Goal: Find specific fact: Find specific fact

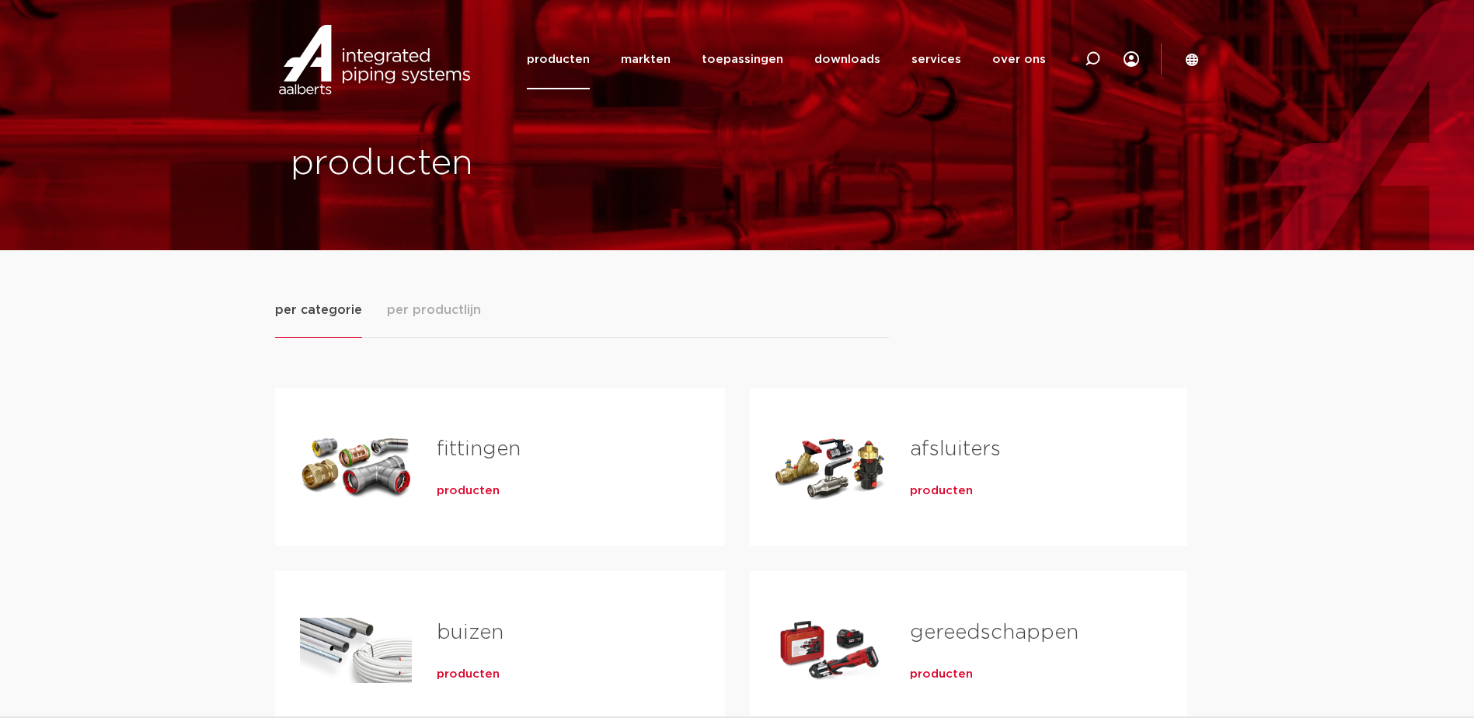
click at [453, 493] on span "producten" at bounding box center [468, 491] width 63 height 16
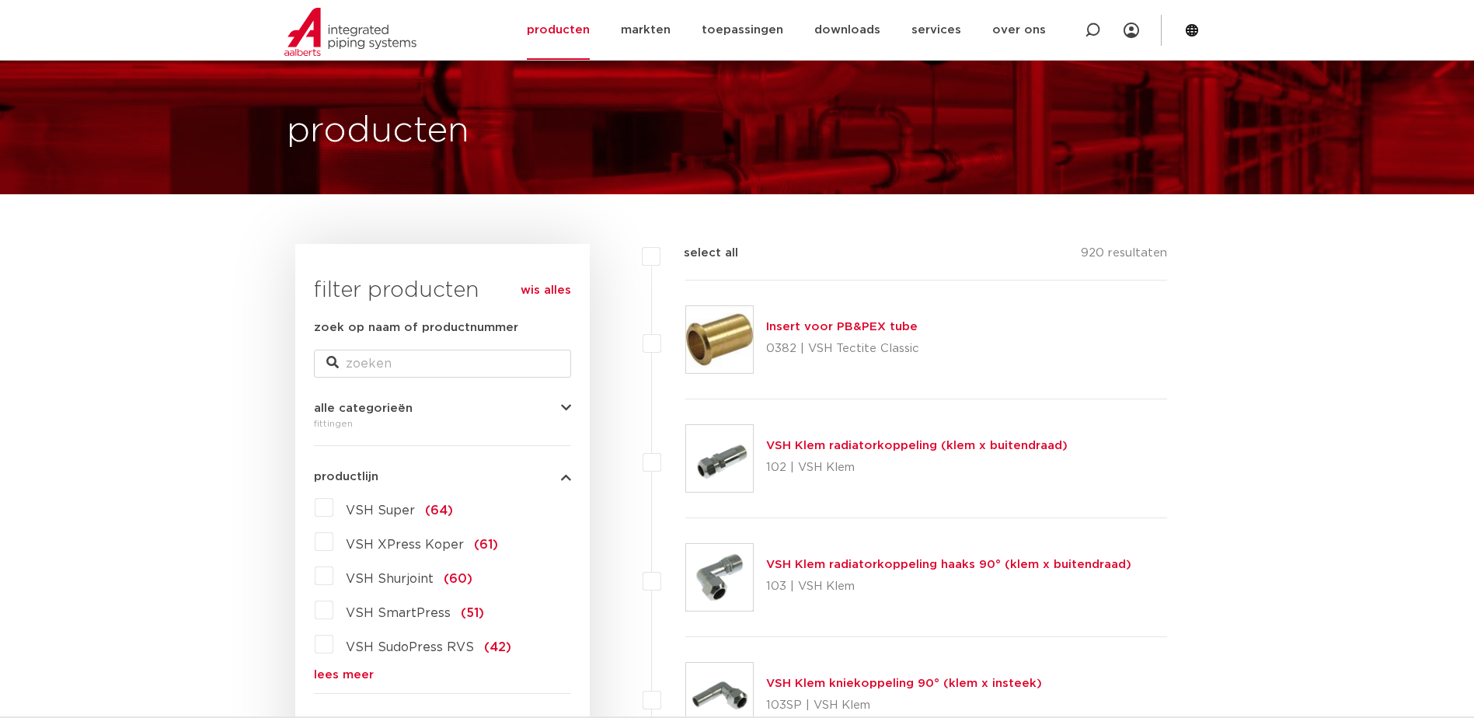
scroll to position [211, 0]
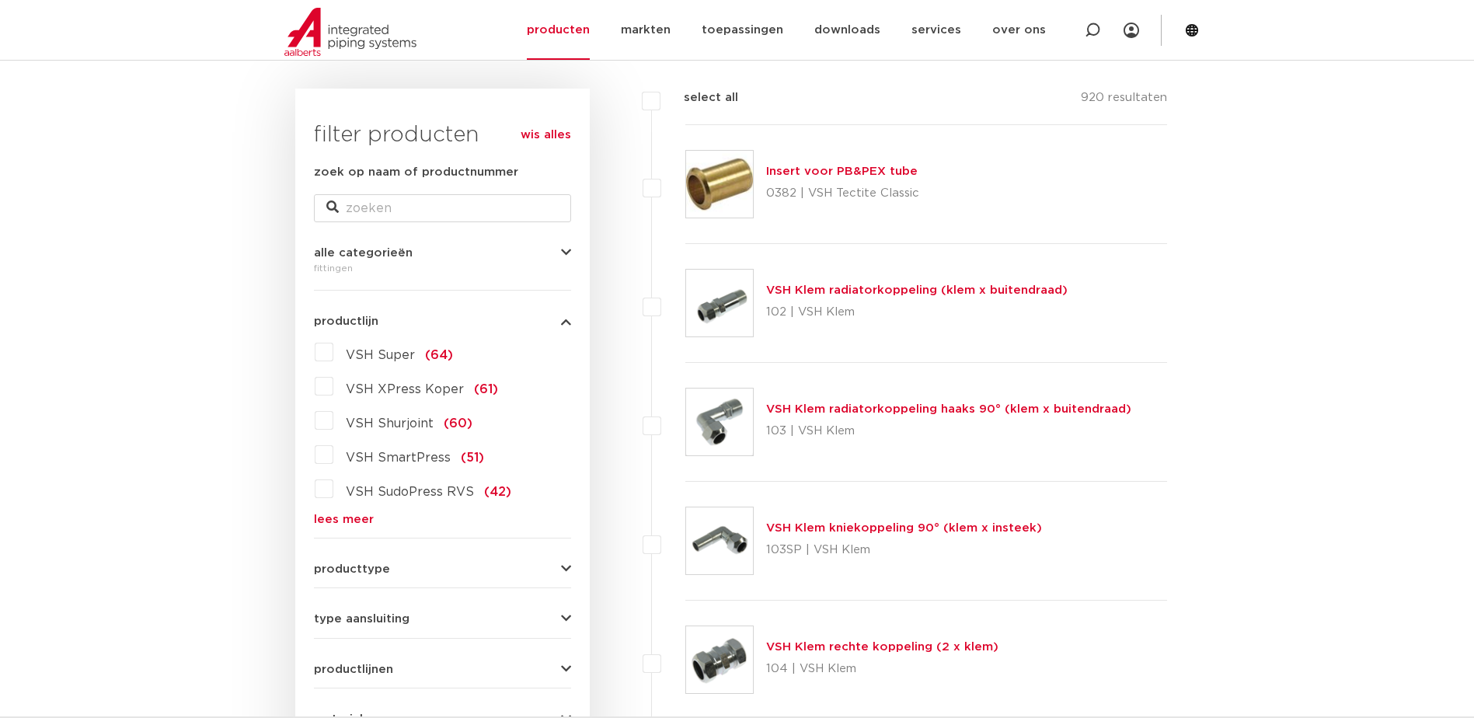
click at [344, 517] on link "lees meer" at bounding box center [442, 520] width 257 height 12
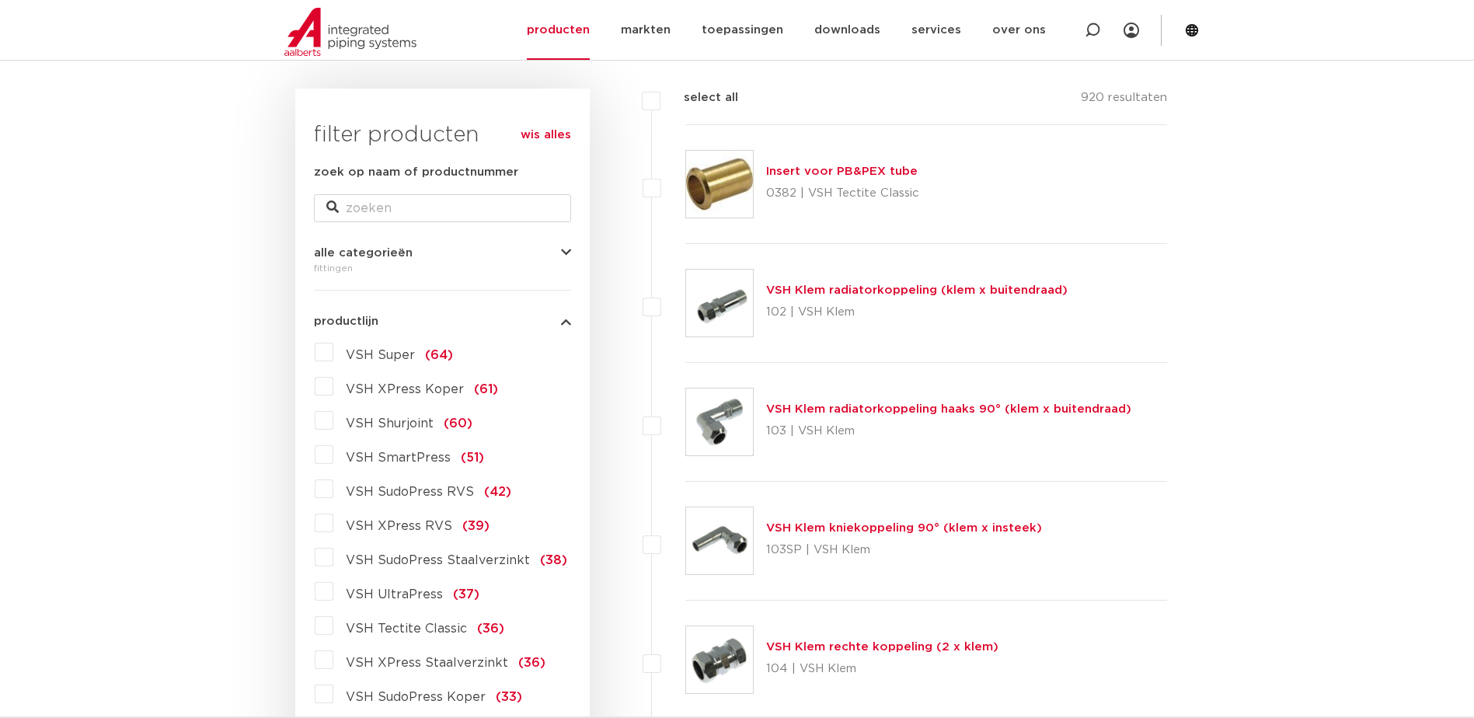
click at [333, 592] on label "VSH UltraPress (37)" at bounding box center [406, 591] width 146 height 25
click at [0, 0] on input "VSH UltraPress (37)" at bounding box center [0, 0] width 0 height 0
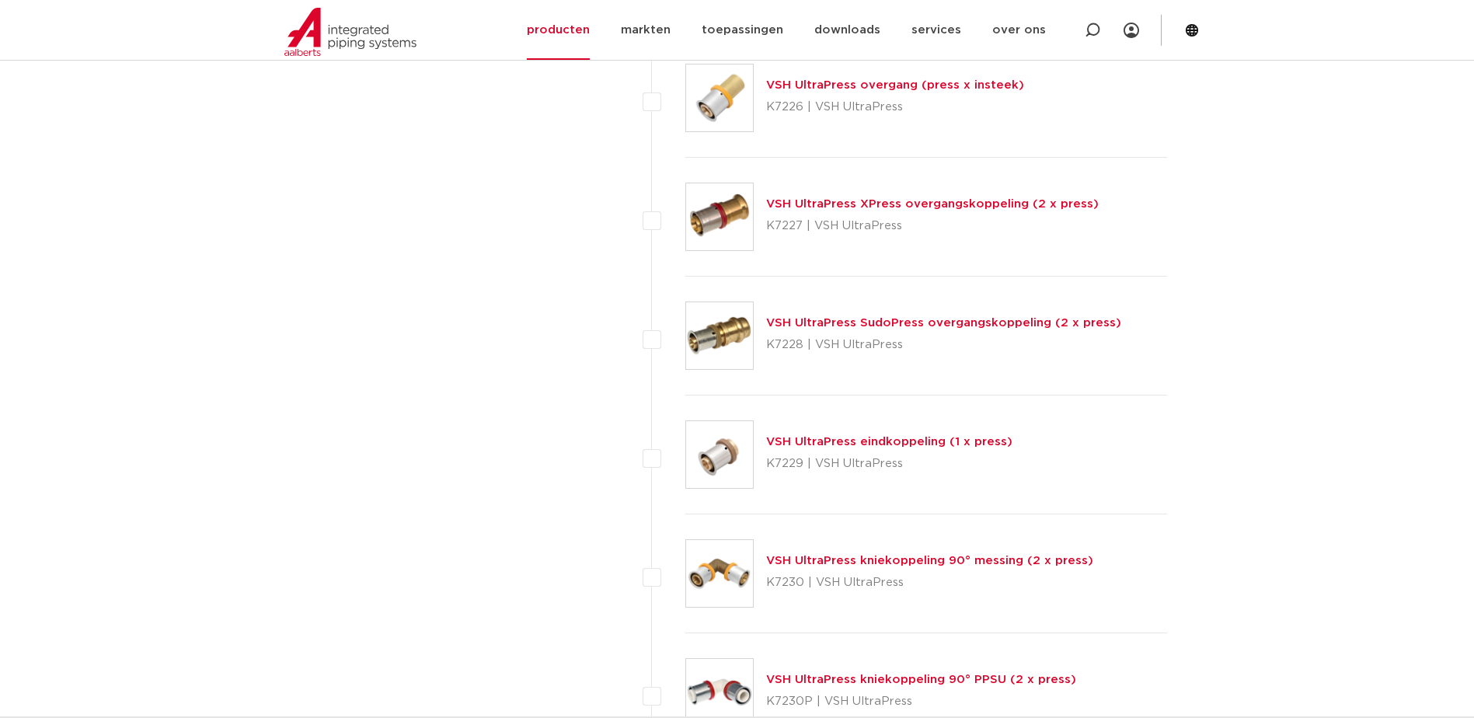
scroll to position [1998, 0]
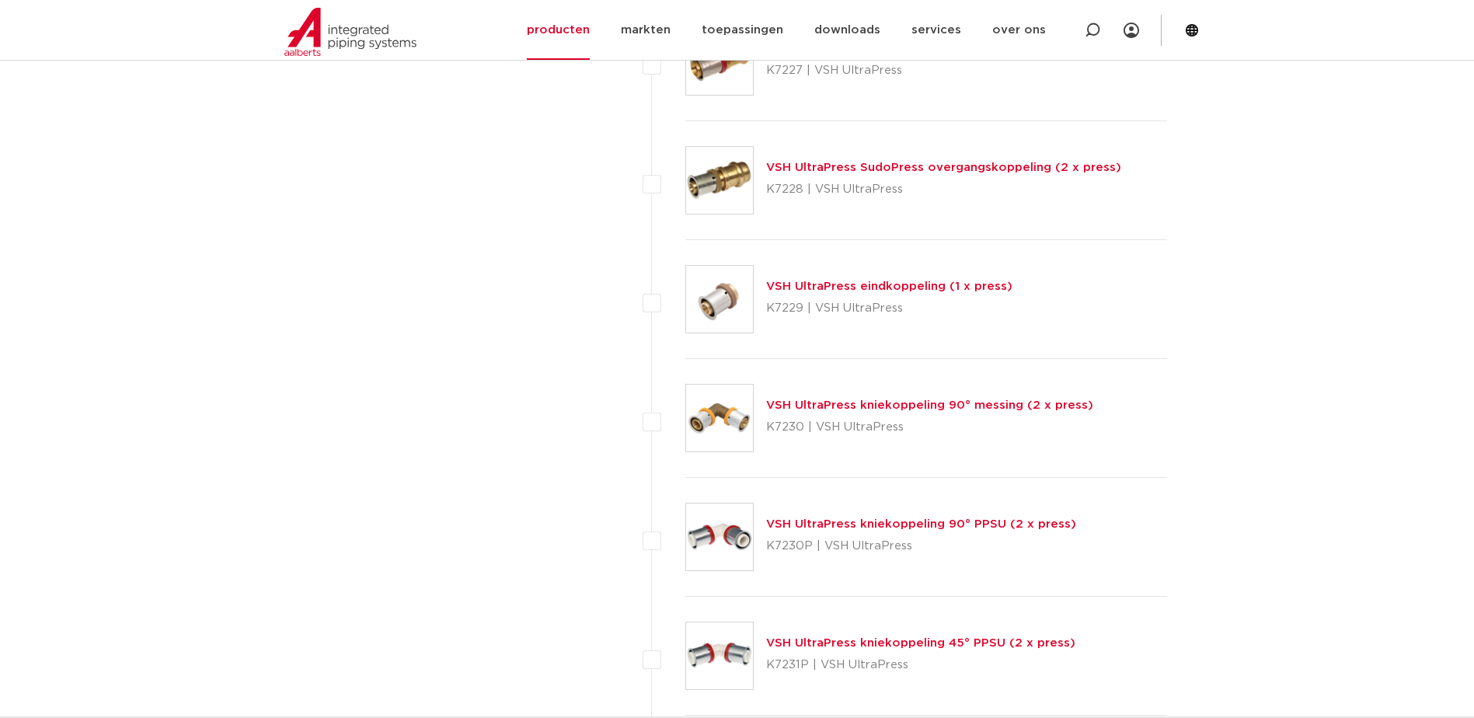
click at [896, 524] on link "VSH UltraPress kniekoppeling 90° PPSU (2 x press)" at bounding box center [921, 524] width 310 height 12
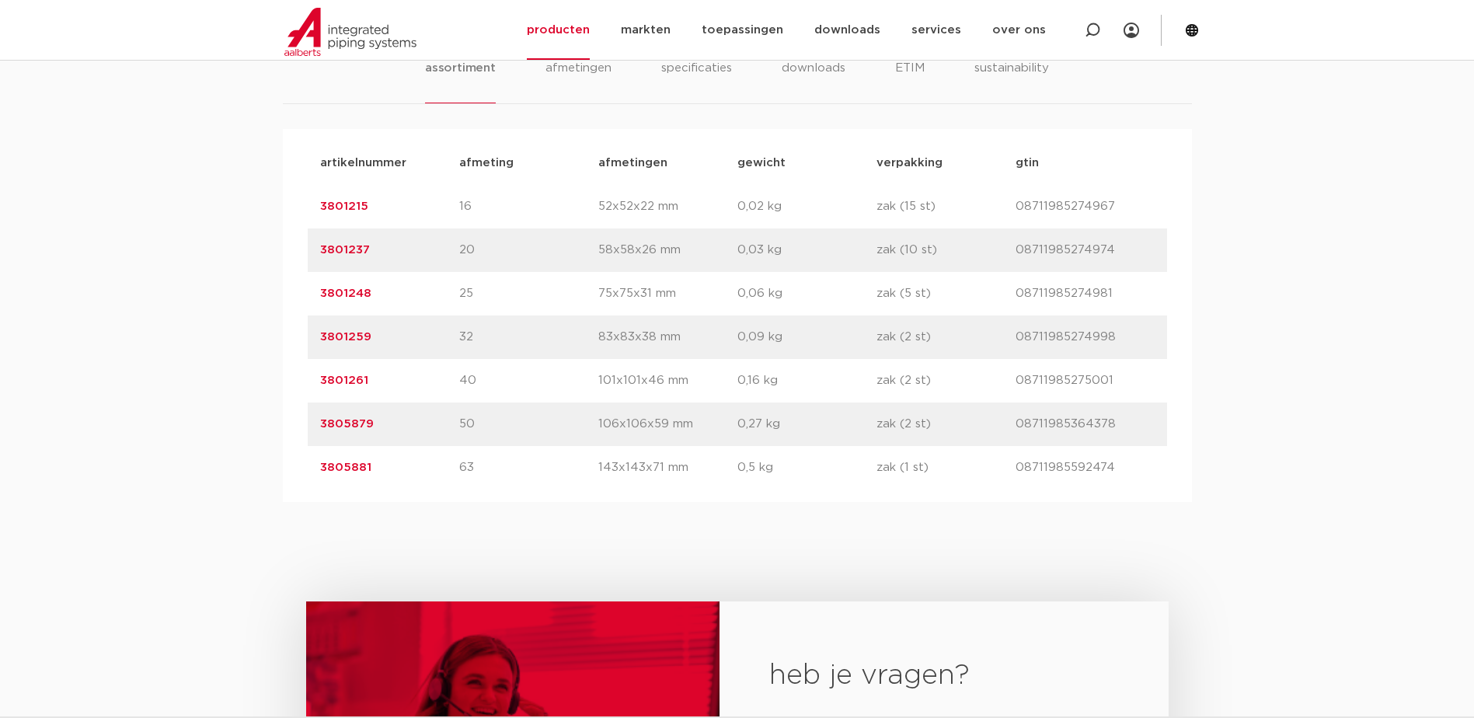
scroll to position [1088, 0]
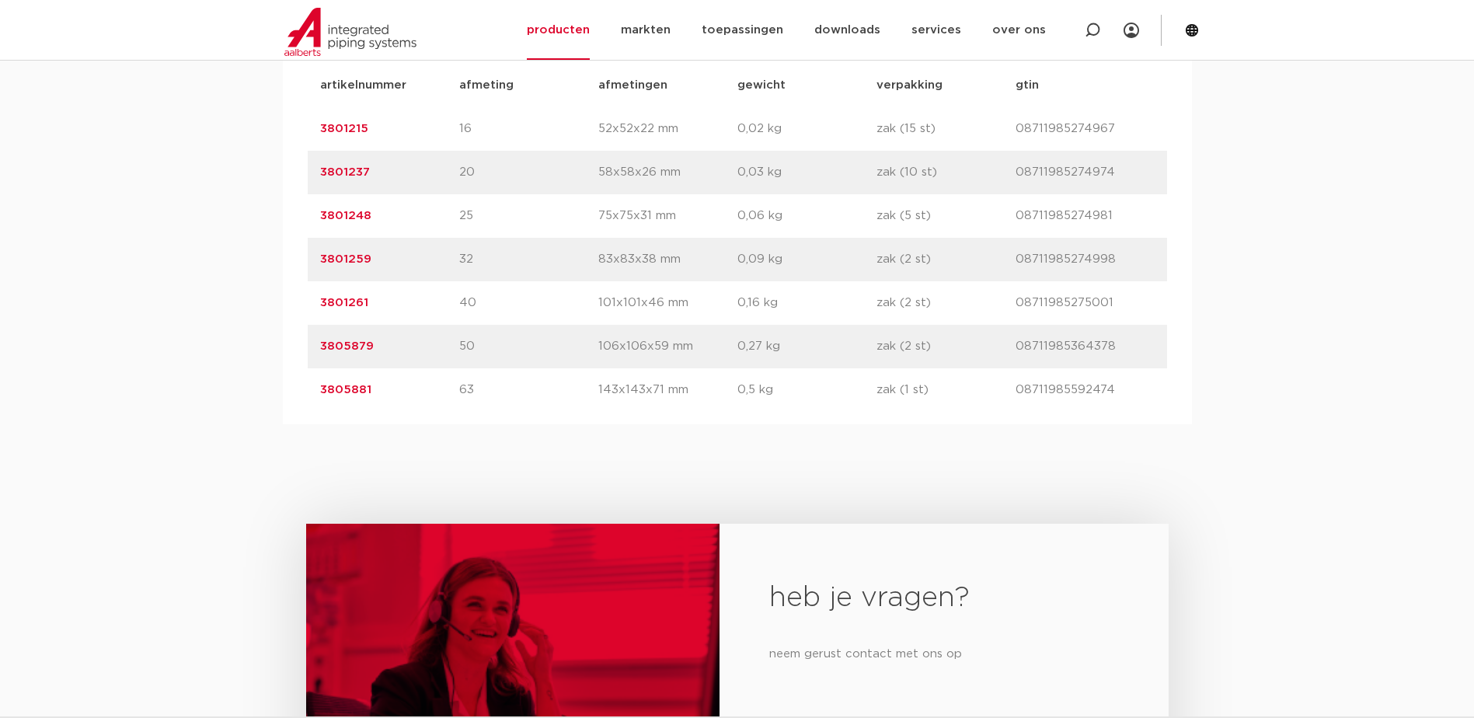
click at [323, 257] on link "3801259" at bounding box center [345, 259] width 51 height 12
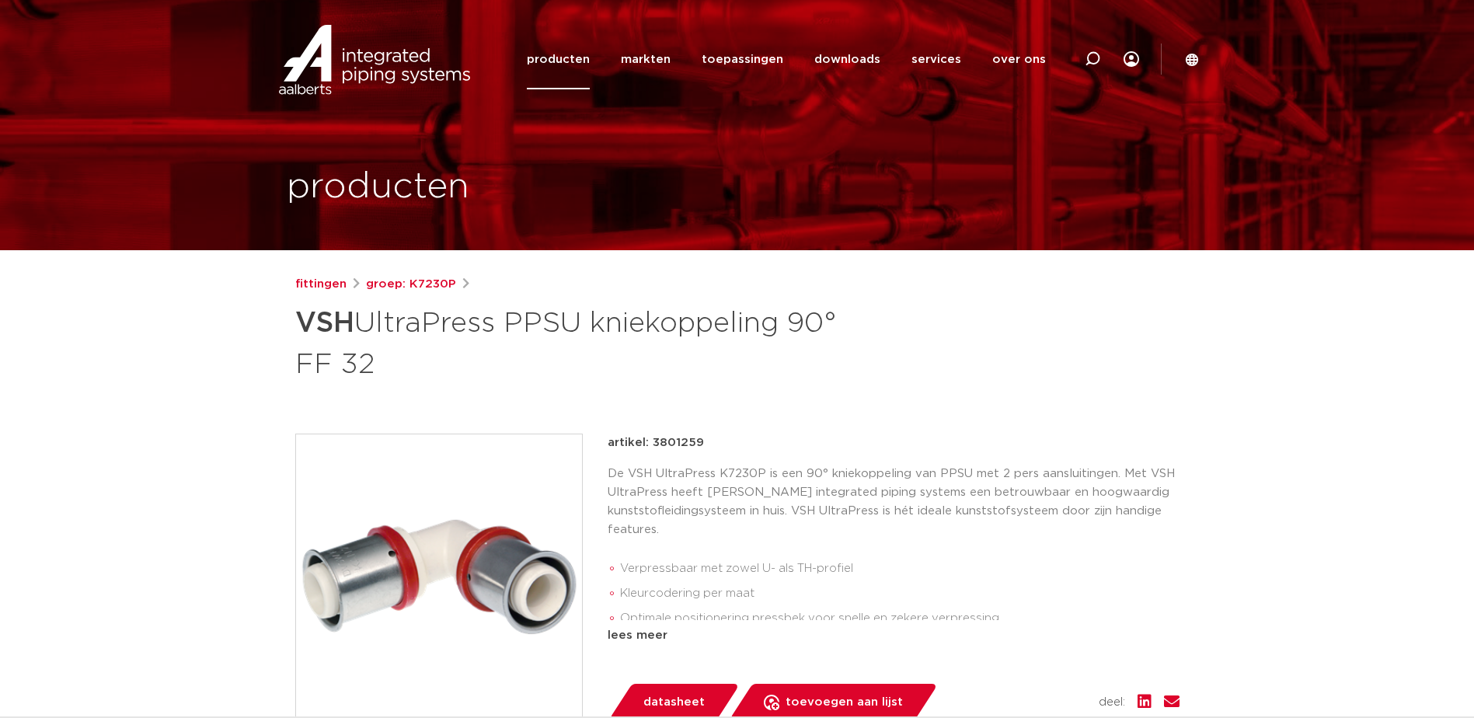
drag, startPoint x: 0, startPoint y: 0, endPoint x: 688, endPoint y: 339, distance: 766.5
click at [687, 339] on h1 "VSH UltraPress PPSU kniekoppeling 90° FF 32" at bounding box center [586, 342] width 583 height 84
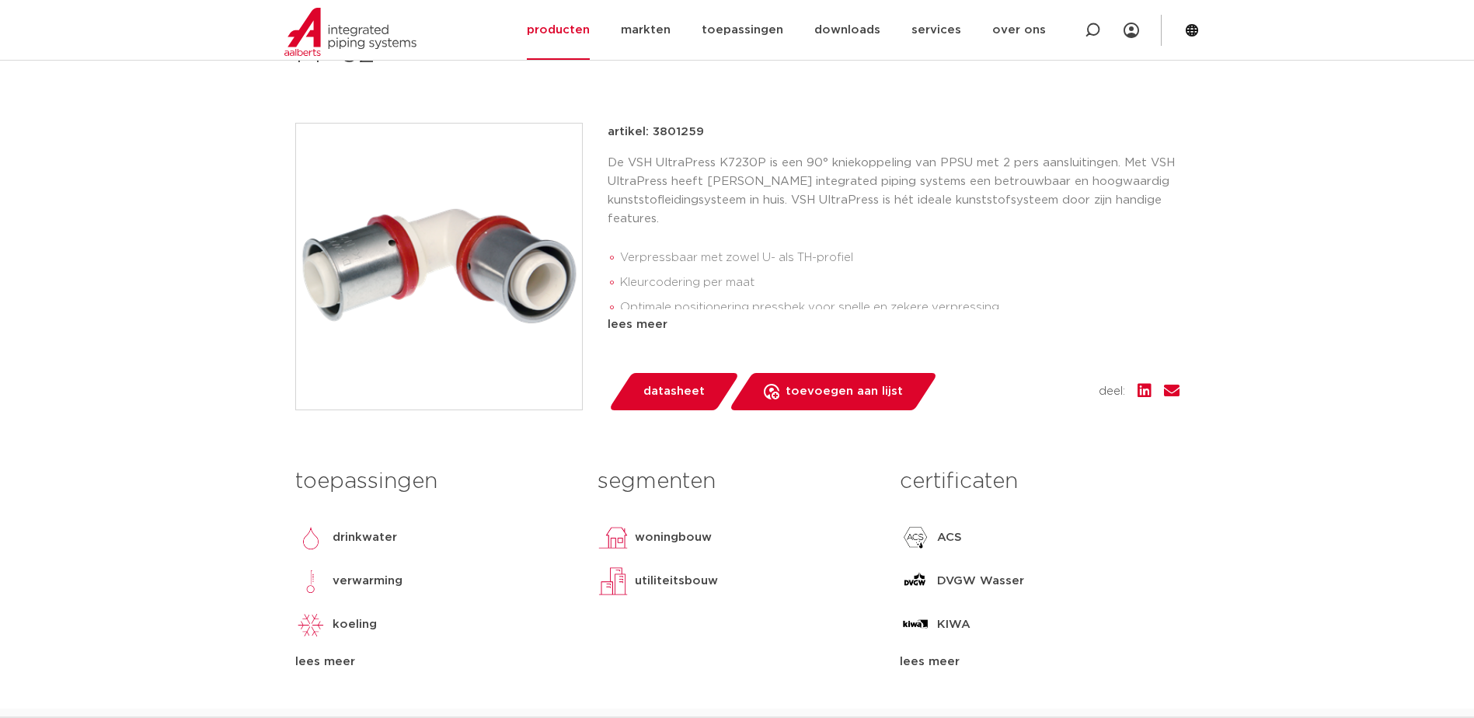
scroll to position [78, 0]
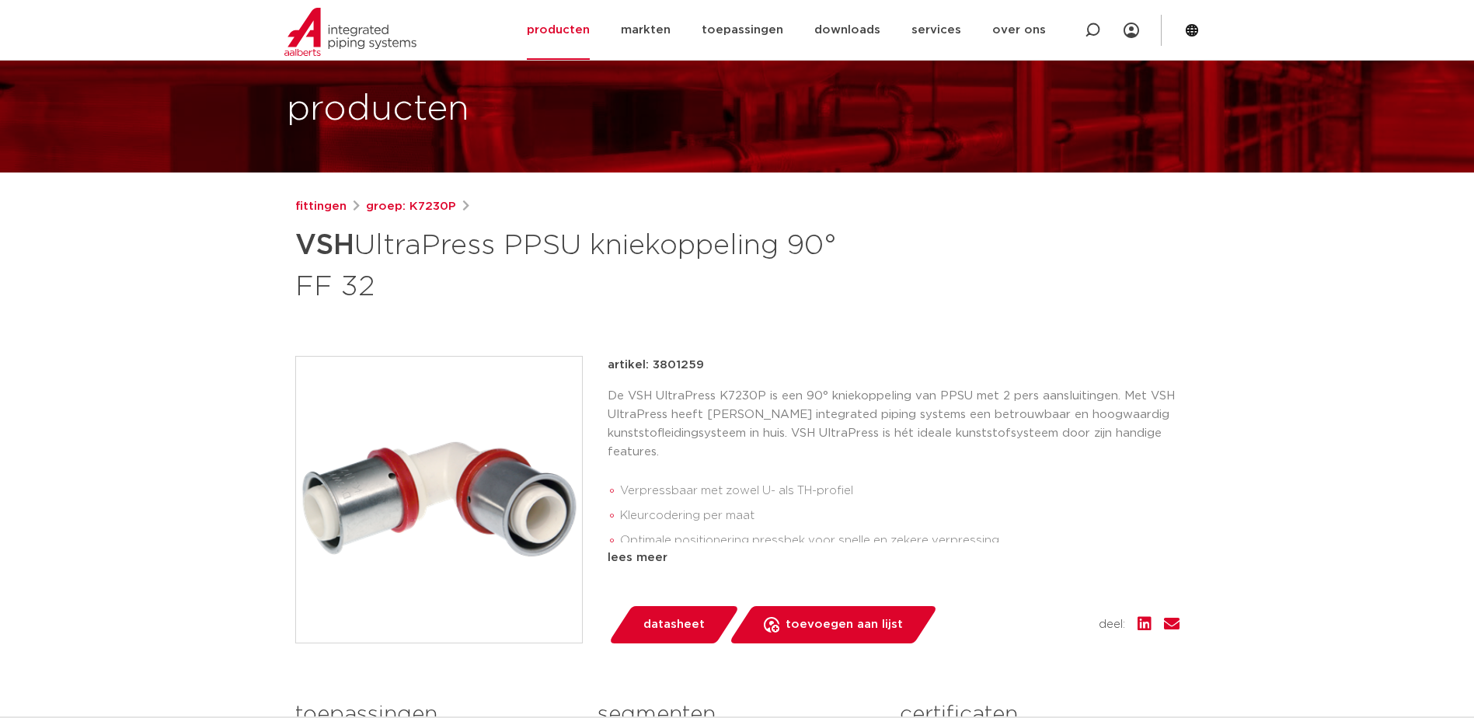
drag, startPoint x: 651, startPoint y: 363, endPoint x: 929, endPoint y: 381, distance: 278.7
click at [929, 381] on div "artikel: 3801259 De VSH UltraPress K7230P is een 90° kniekoppeling van PPSU met…" at bounding box center [894, 461] width 572 height 211
click at [740, 341] on div "fittingen groep: K7230P VSH UltraPress PPSU kniekoppeling 90° FF 32" at bounding box center [737, 569] width 909 height 744
click at [740, 340] on div "fittingen groep: K7230P VSH UltraPress PPSU kniekoppeling 90° FF 32" at bounding box center [737, 569] width 909 height 744
drag, startPoint x: 740, startPoint y: 340, endPoint x: 721, endPoint y: 344, distance: 19.8
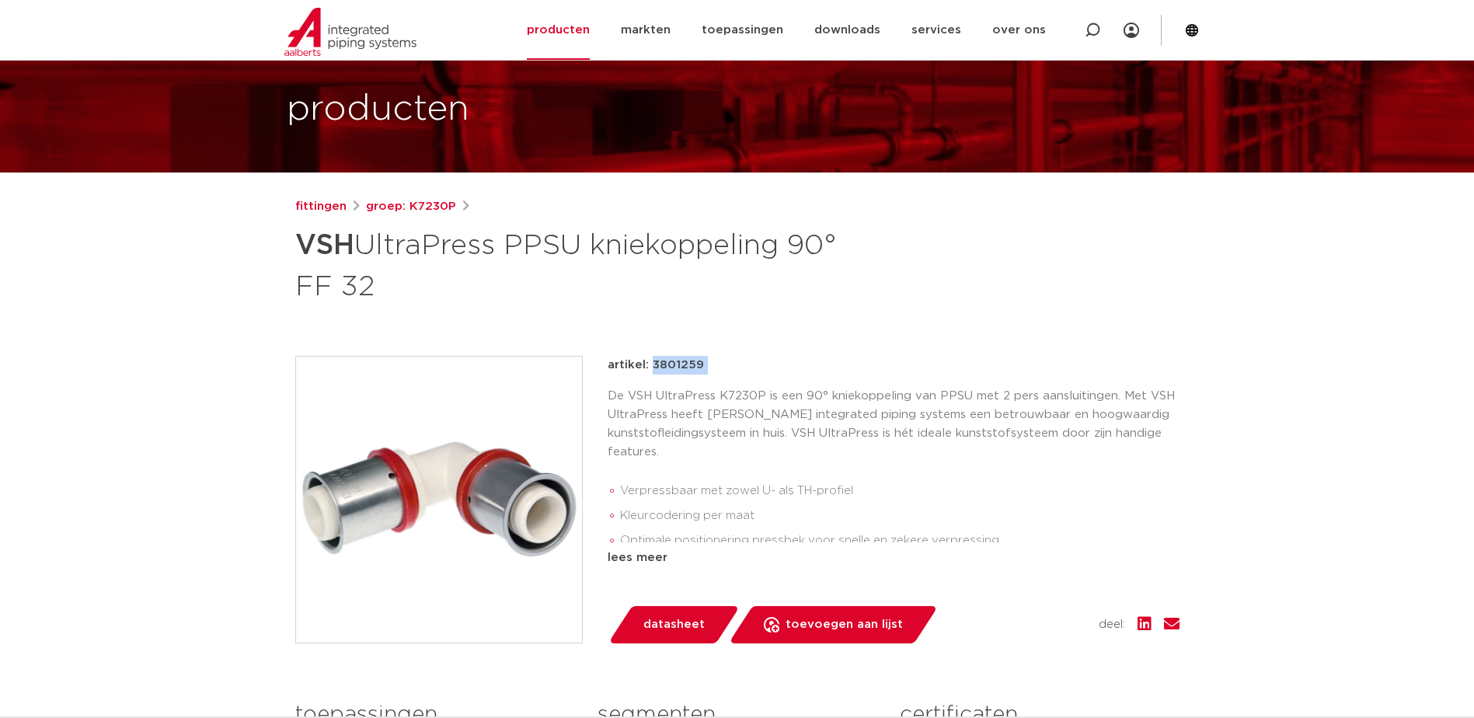
click at [721, 344] on div "fittingen groep: K7230P VSH UltraPress PPSU kniekoppeling 90° FF 32" at bounding box center [737, 569] width 909 height 744
drag, startPoint x: 721, startPoint y: 344, endPoint x: 674, endPoint y: 358, distance: 48.7
click at [713, 342] on div "fittingen groep: K7230P VSH UltraPress PPSU kniekoppeling 90° FF 32" at bounding box center [737, 569] width 909 height 744
click at [662, 361] on p "artikel: 3801259" at bounding box center [656, 365] width 96 height 19
click at [665, 363] on p "artikel: 3801259" at bounding box center [656, 365] width 96 height 19
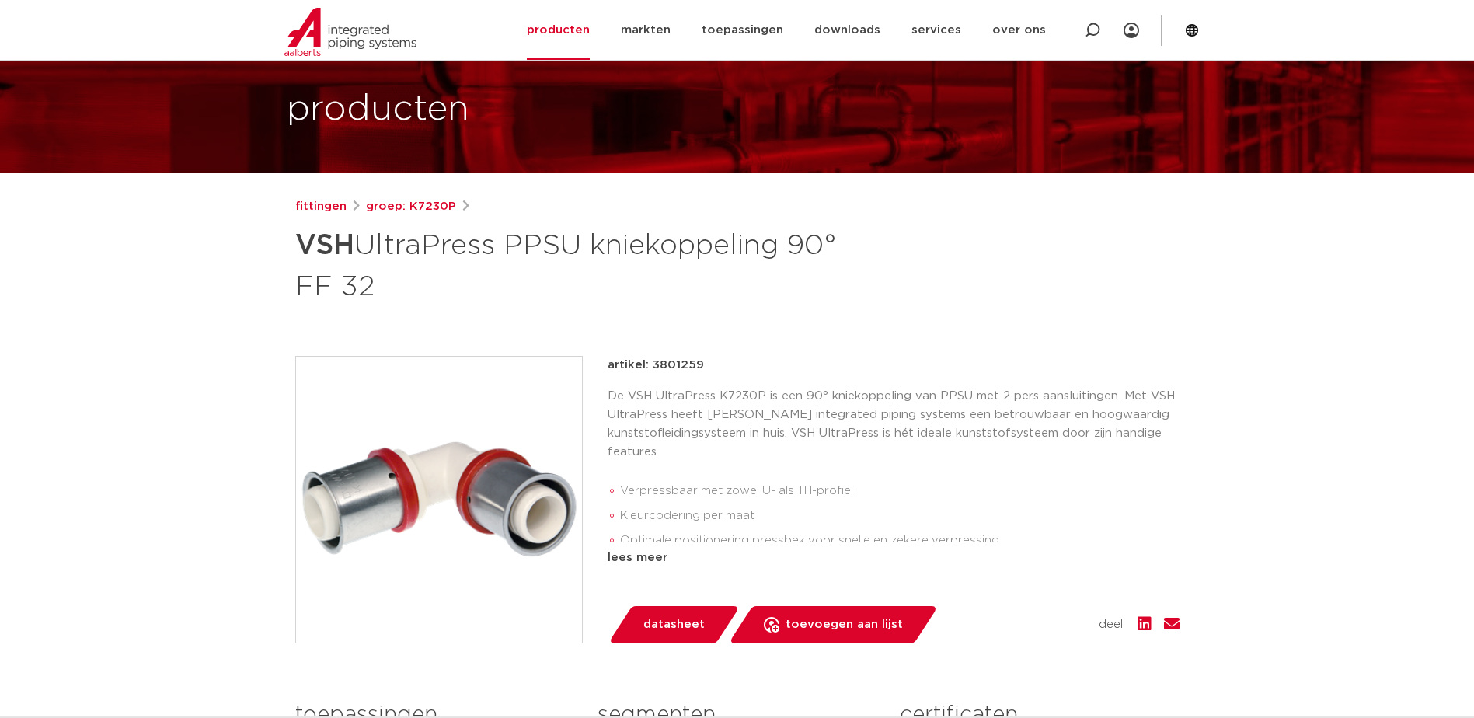
drag, startPoint x: 653, startPoint y: 365, endPoint x: 699, endPoint y: 366, distance: 46.6
click at [699, 366] on p "artikel: 3801259" at bounding box center [656, 365] width 96 height 19
copy p "3801259"
